Goal: Navigation & Orientation: Find specific page/section

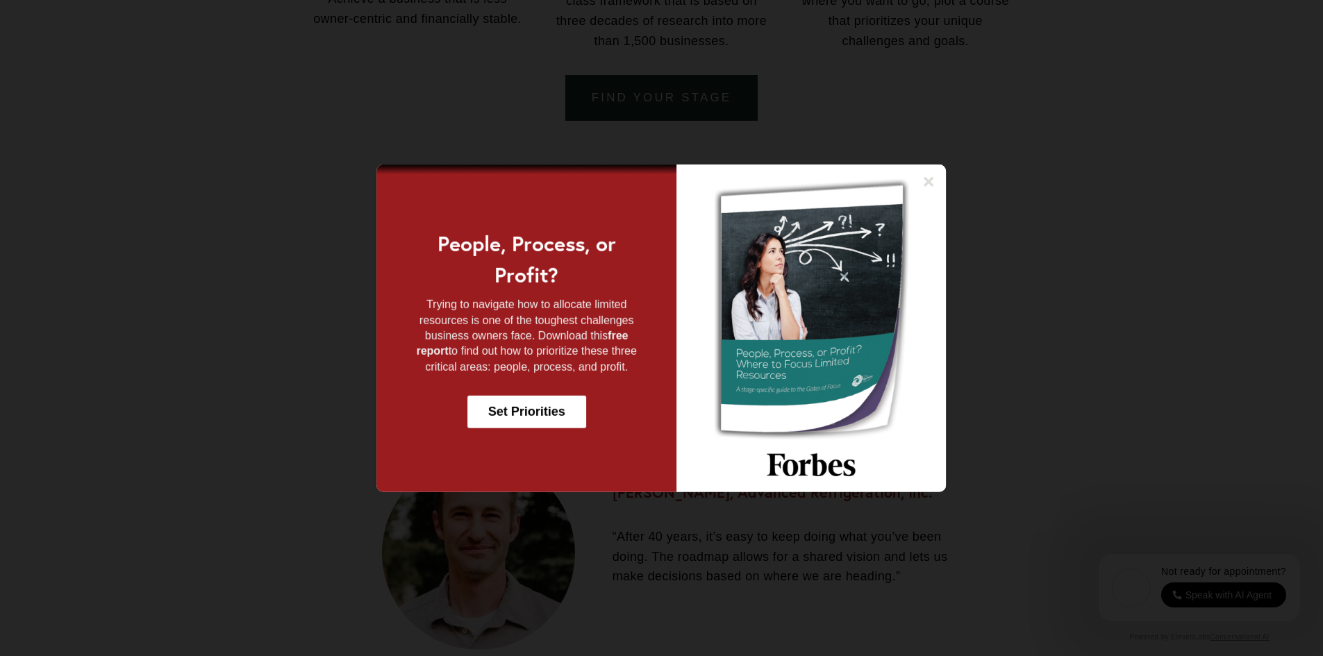
scroll to position [1527, 0]
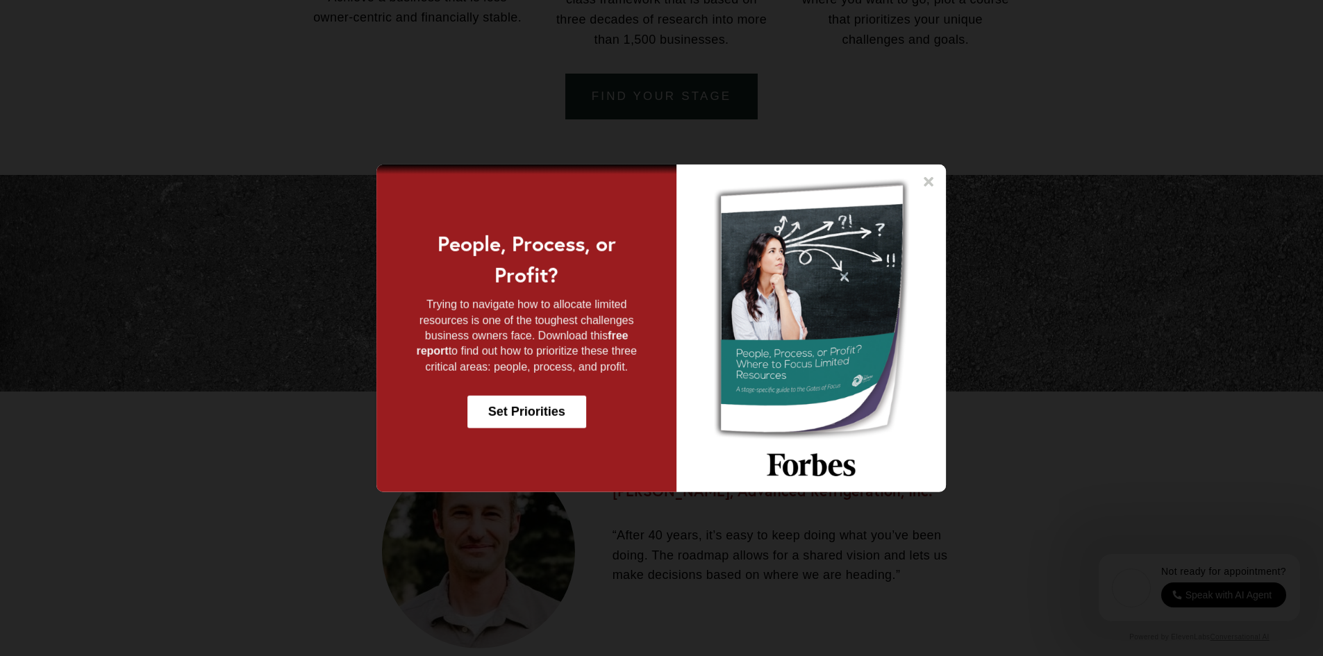
click at [930, 178] on icon at bounding box center [929, 181] width 14 height 14
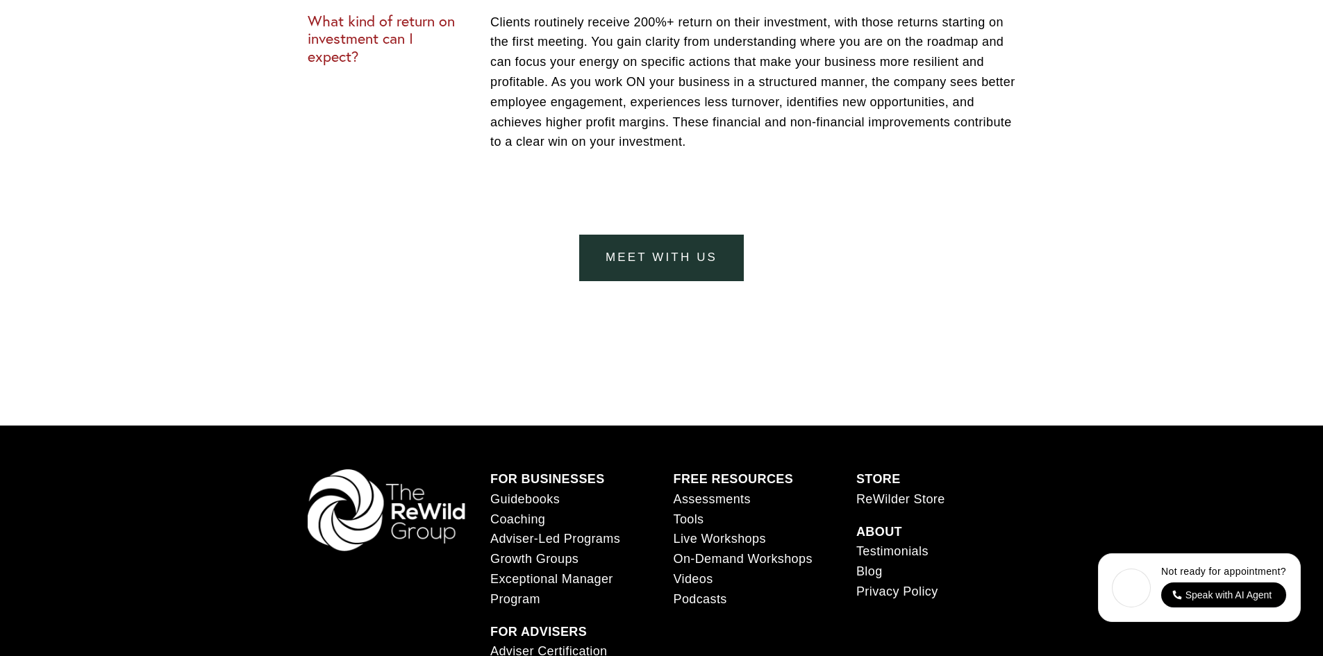
scroll to position [5830, 0]
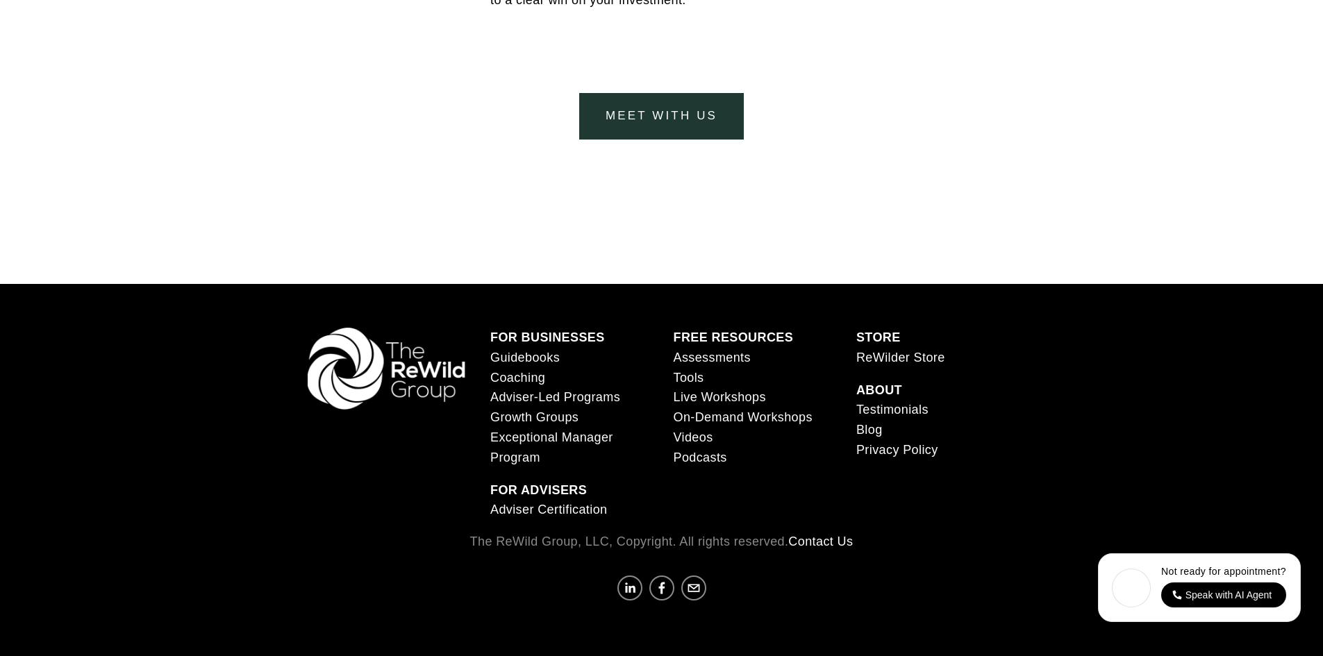
click at [529, 376] on link "Coaching" at bounding box center [517, 378] width 55 height 20
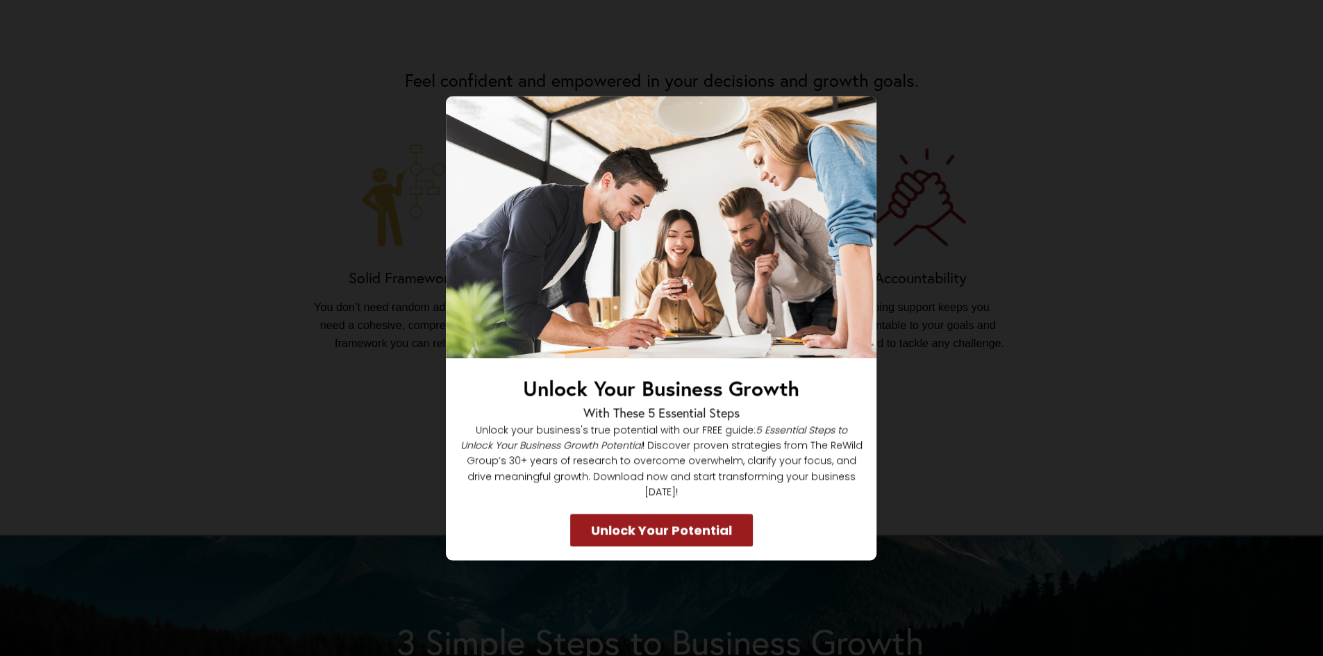
scroll to position [1041, 0]
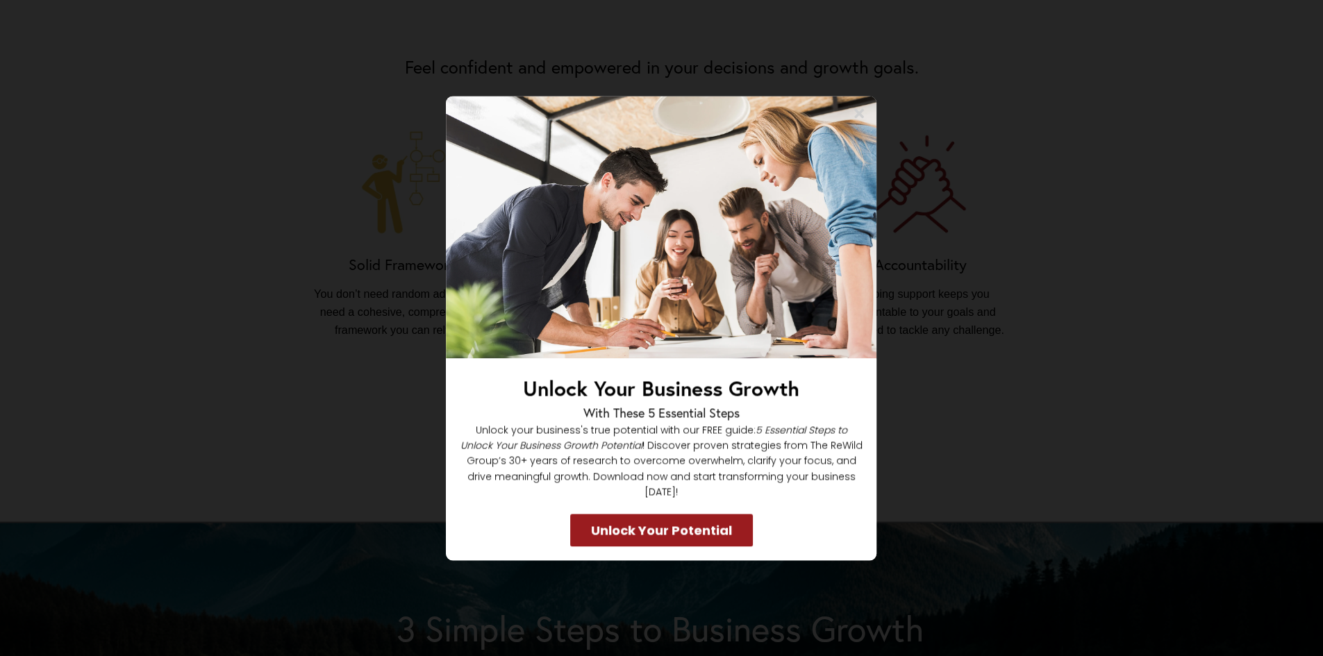
click at [859, 118] on icon at bounding box center [860, 113] width 10 height 10
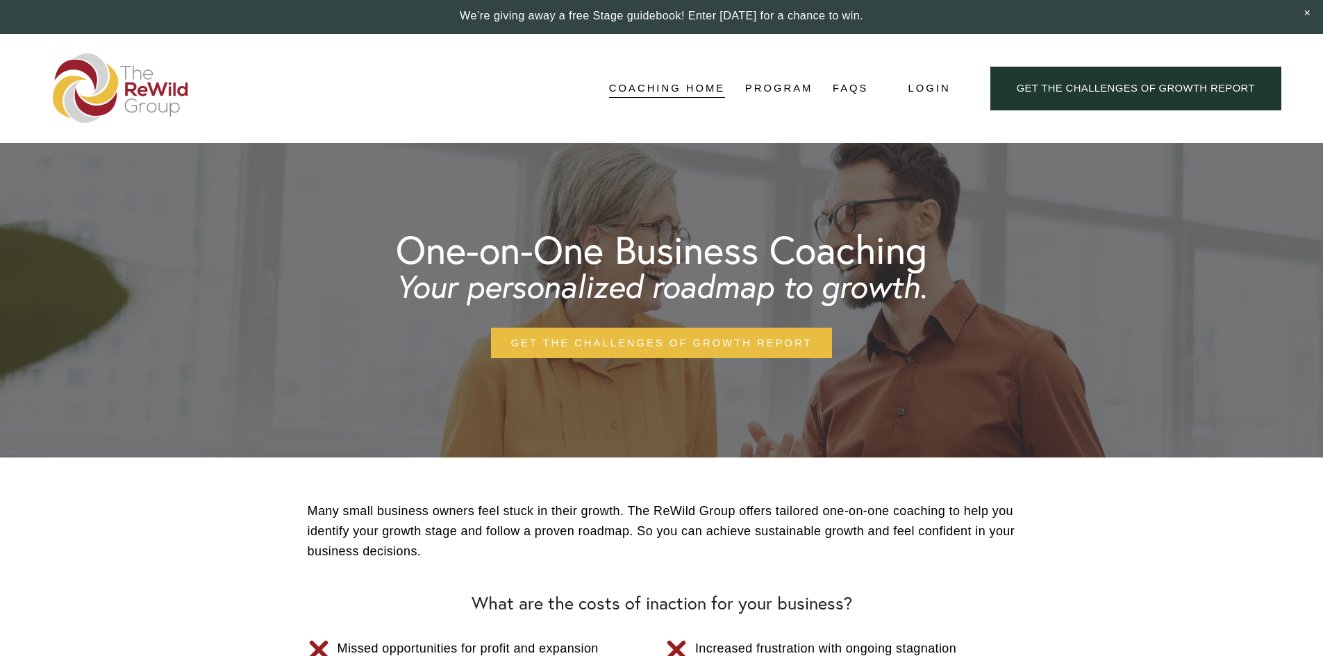
scroll to position [0, 0]
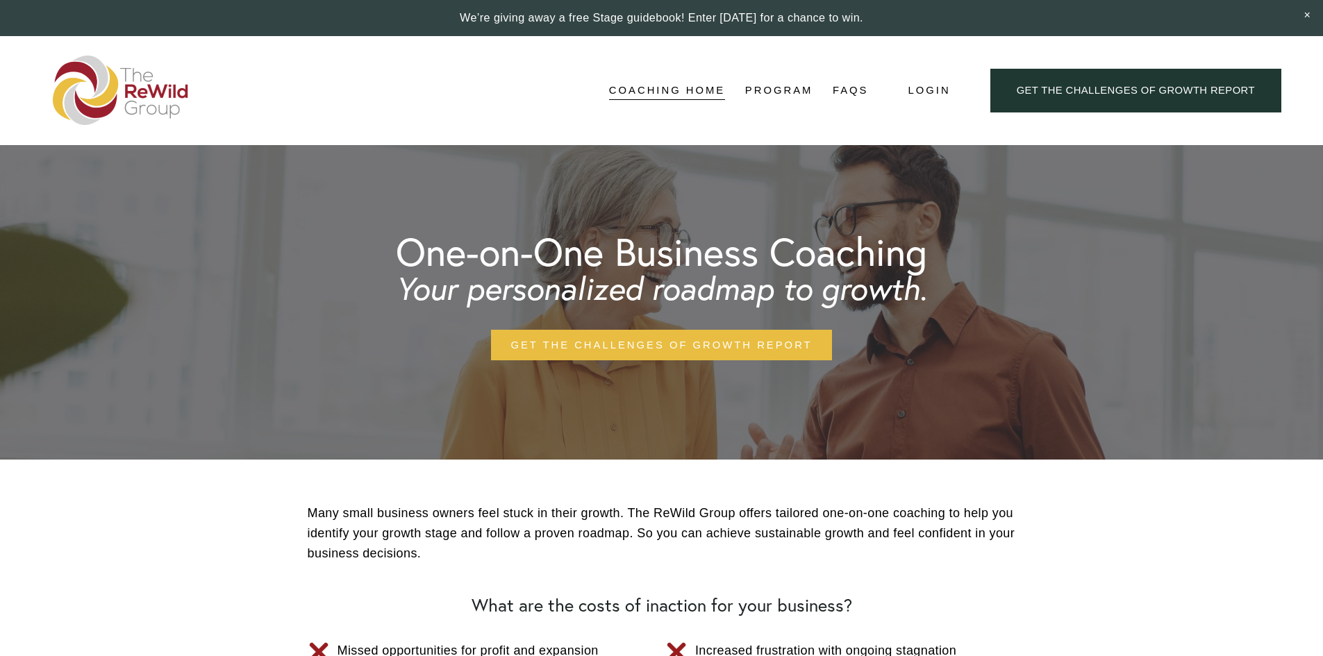
click at [157, 100] on img at bounding box center [121, 90] width 136 height 69
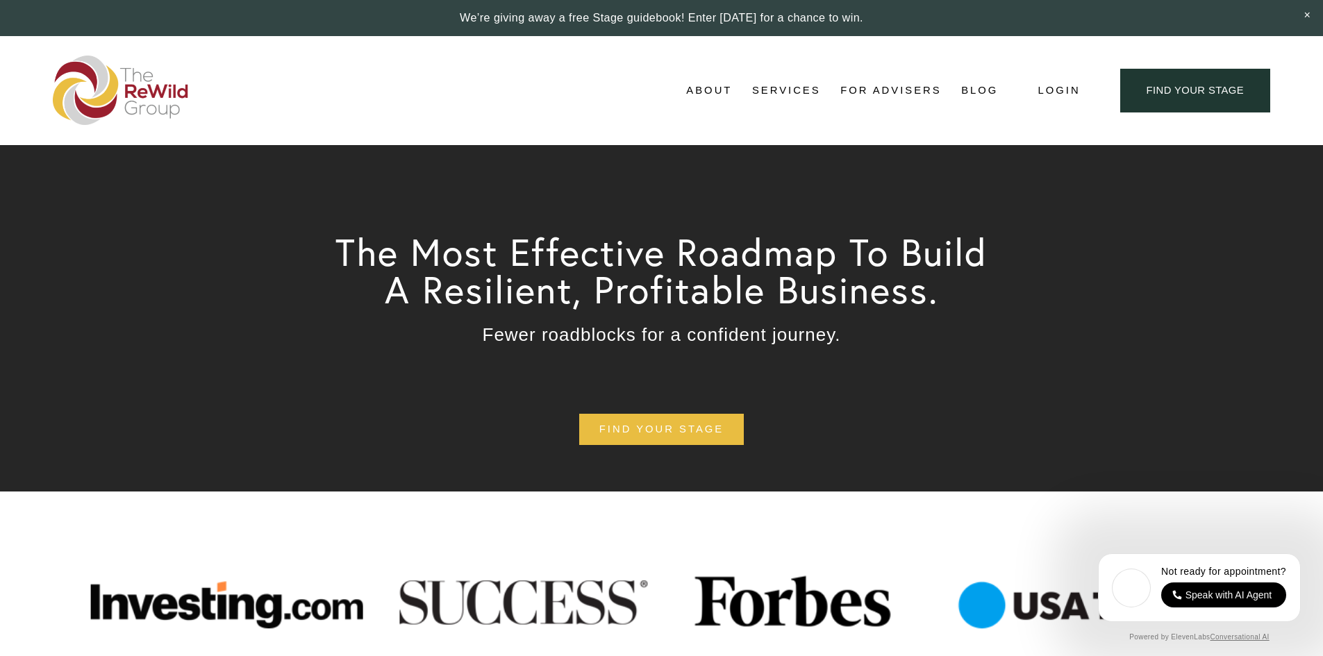
click at [785, 86] on span "Services" at bounding box center [786, 90] width 69 height 19
click at [0, 0] on span "For Businesses" at bounding box center [0, 0] width 0 height 0
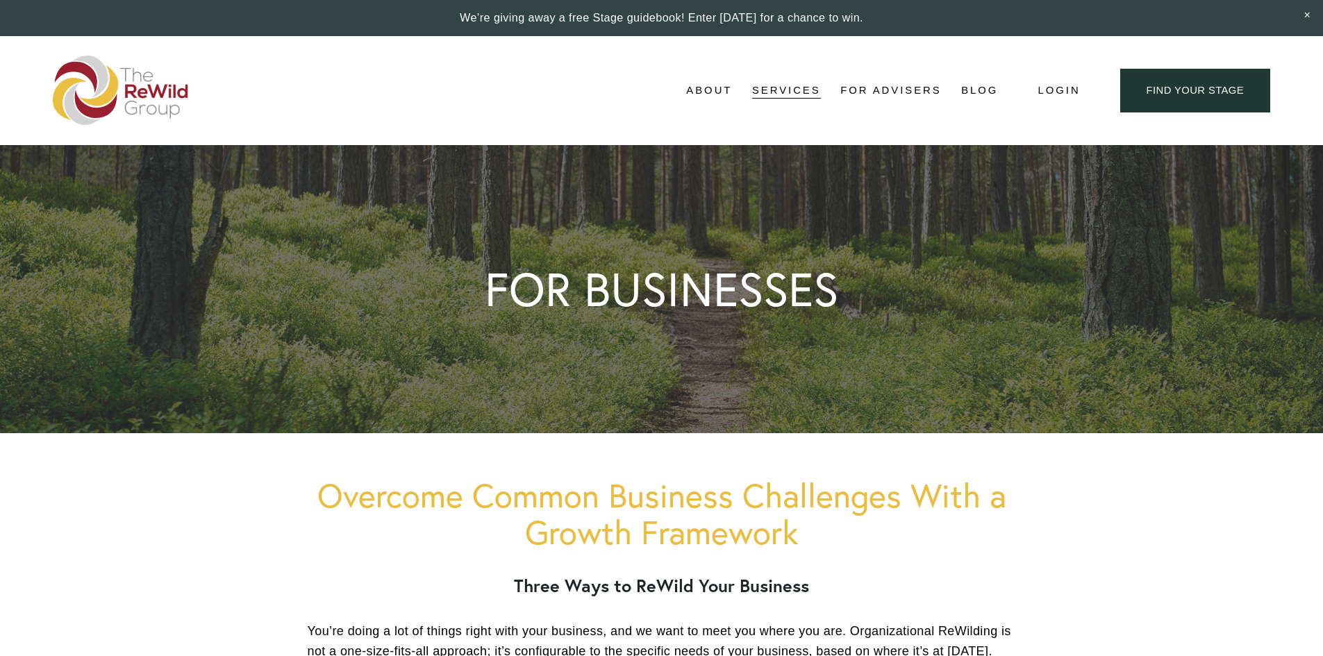
click at [0, 0] on span "Self-Guided" at bounding box center [0, 0] width 0 height 0
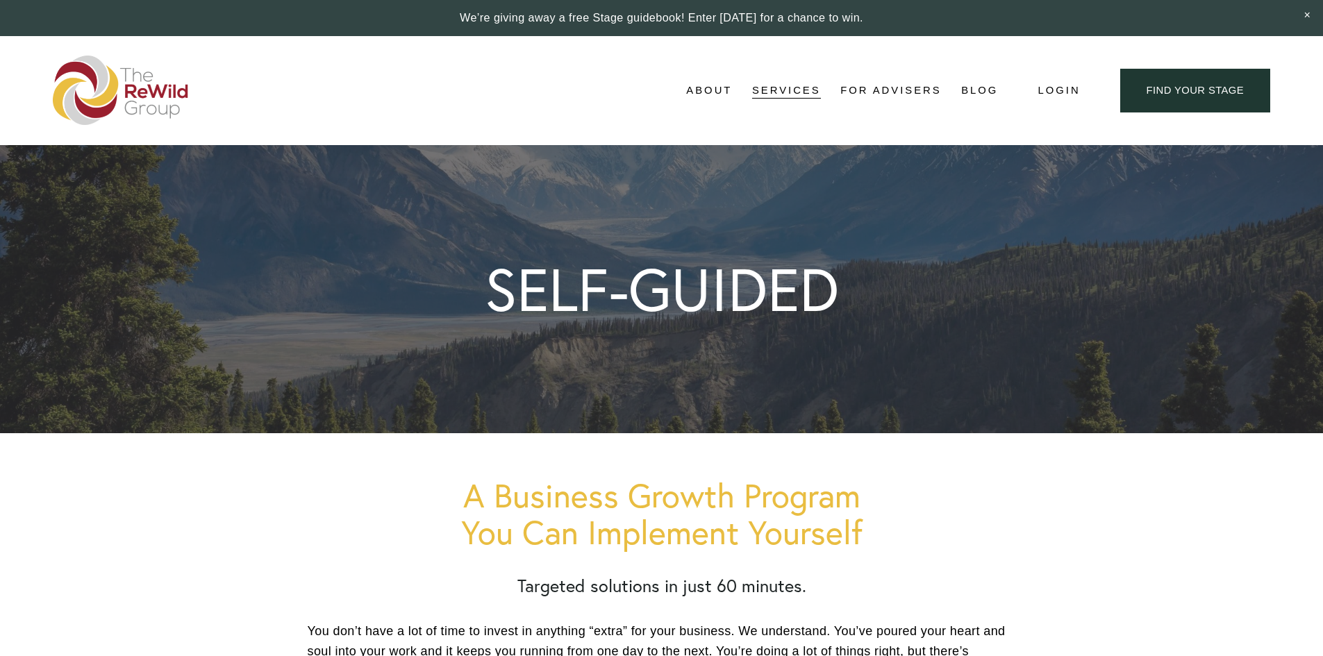
click at [0, 0] on span "Business Coaching" at bounding box center [0, 0] width 0 height 0
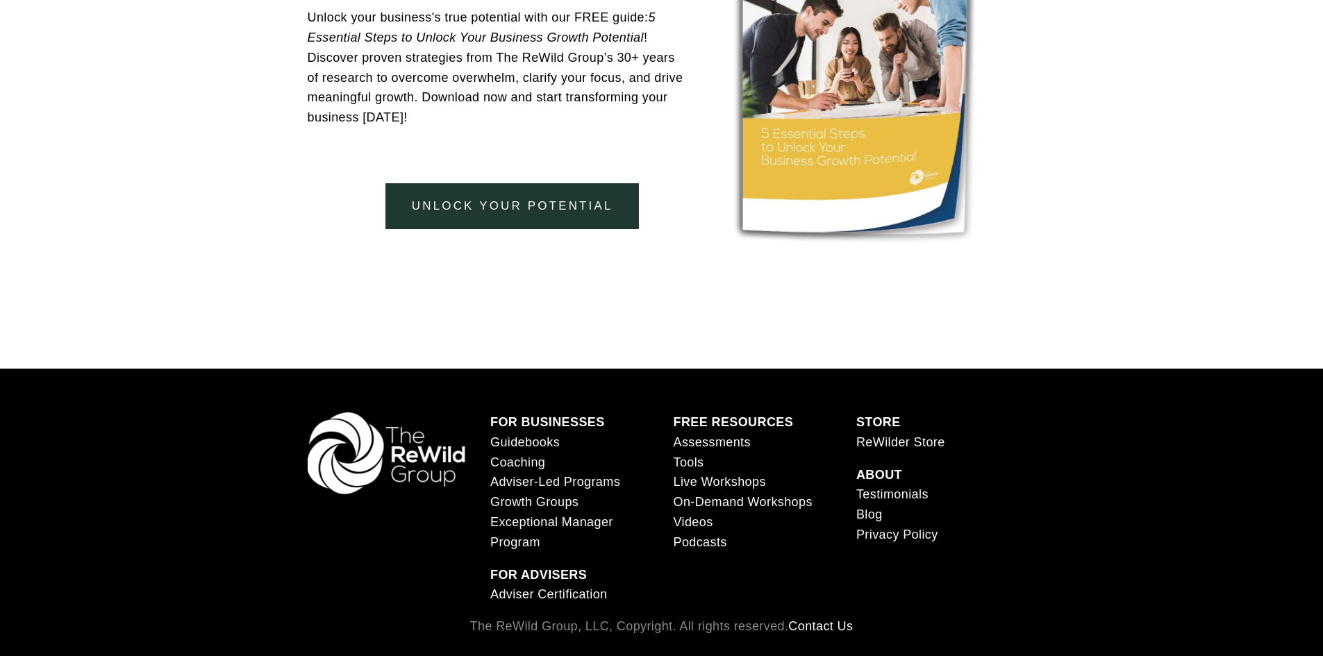
scroll to position [3306, 0]
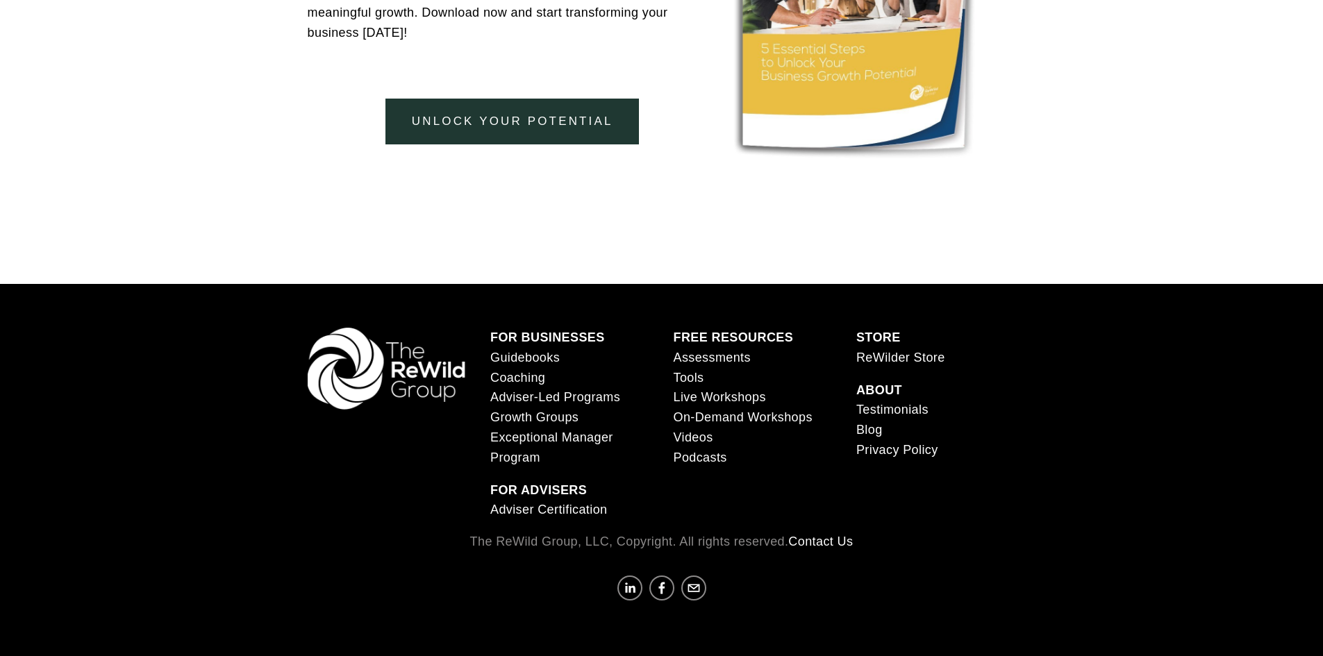
click at [435, 380] on div at bounding box center [388, 369] width 160 height 82
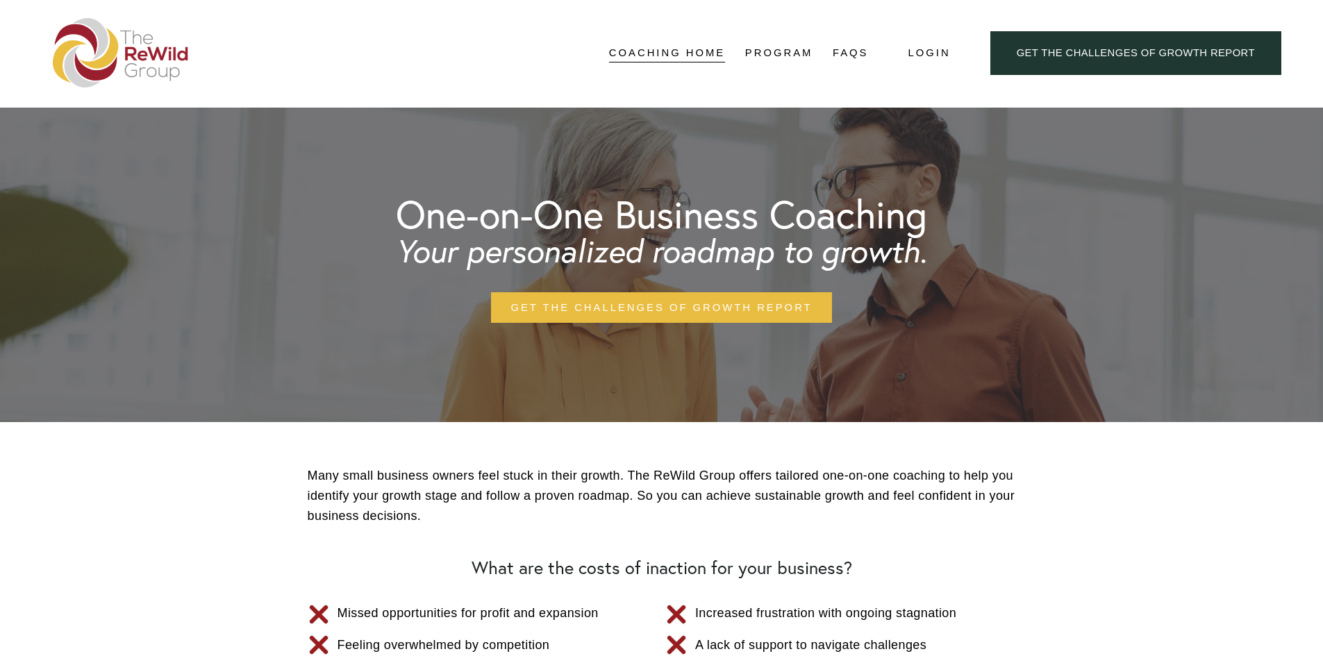
scroll to position [0, 0]
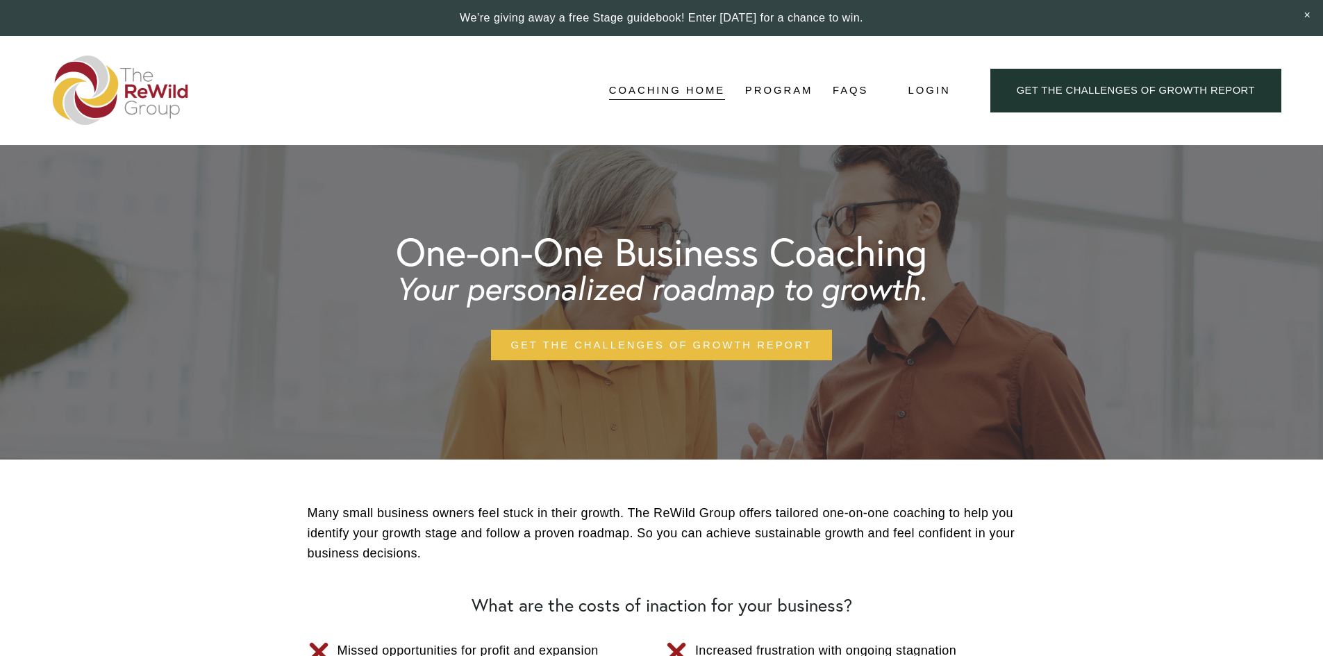
click at [161, 90] on img at bounding box center [121, 90] width 136 height 69
